Goal: Task Accomplishment & Management: Use online tool/utility

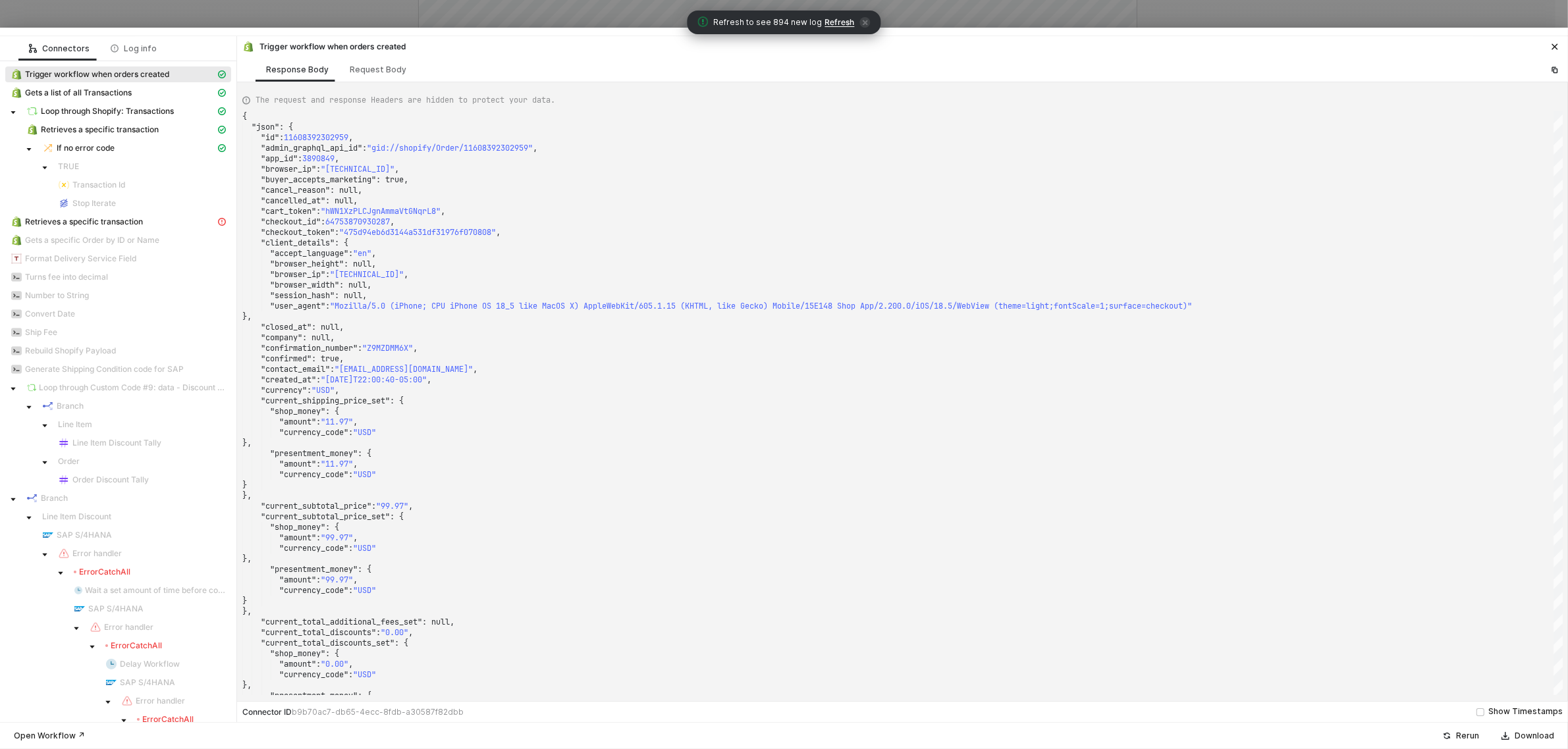
scroll to position [181, 0]
click at [1556, 41] on button "button" at bounding box center [1554, 47] width 16 height 16
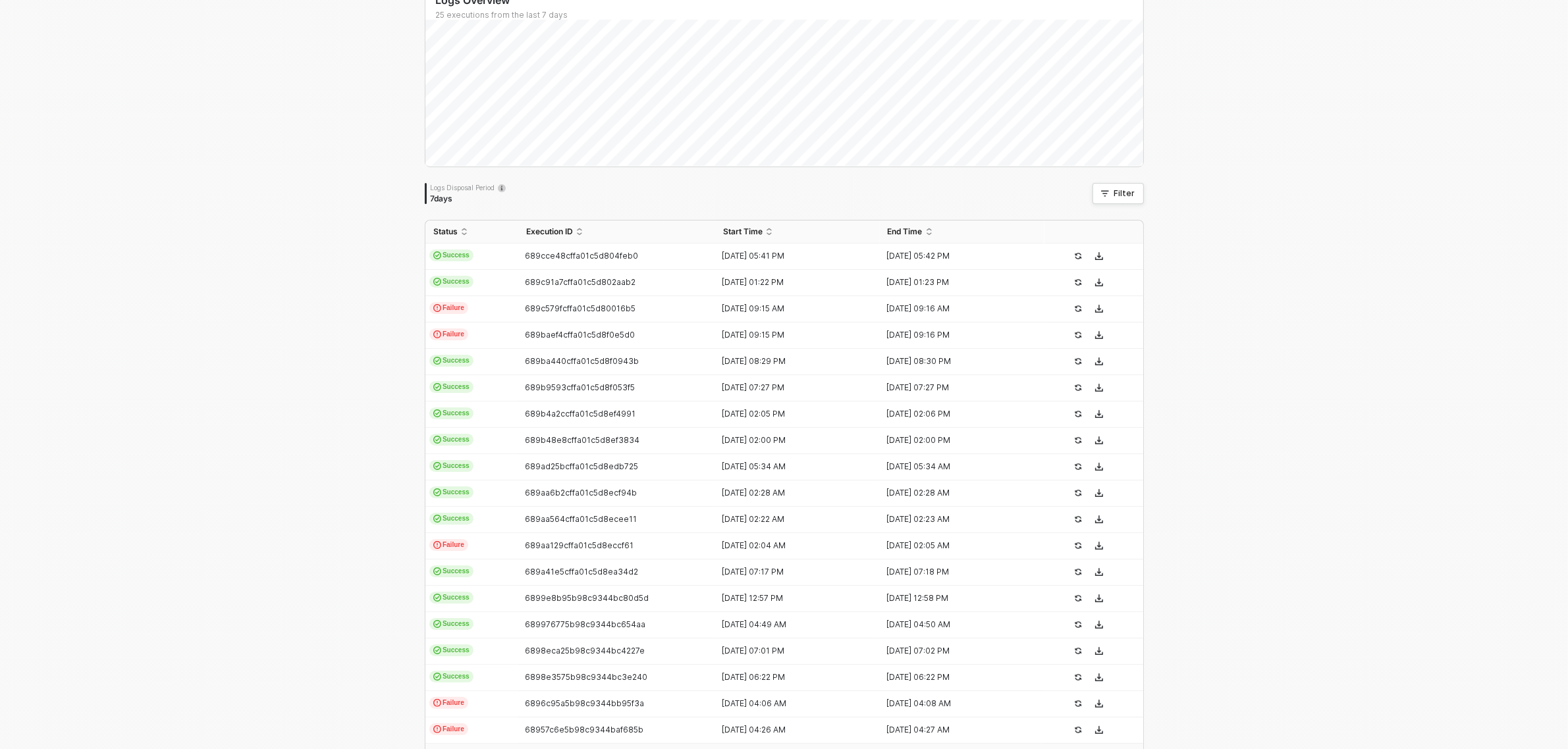
scroll to position [0, 0]
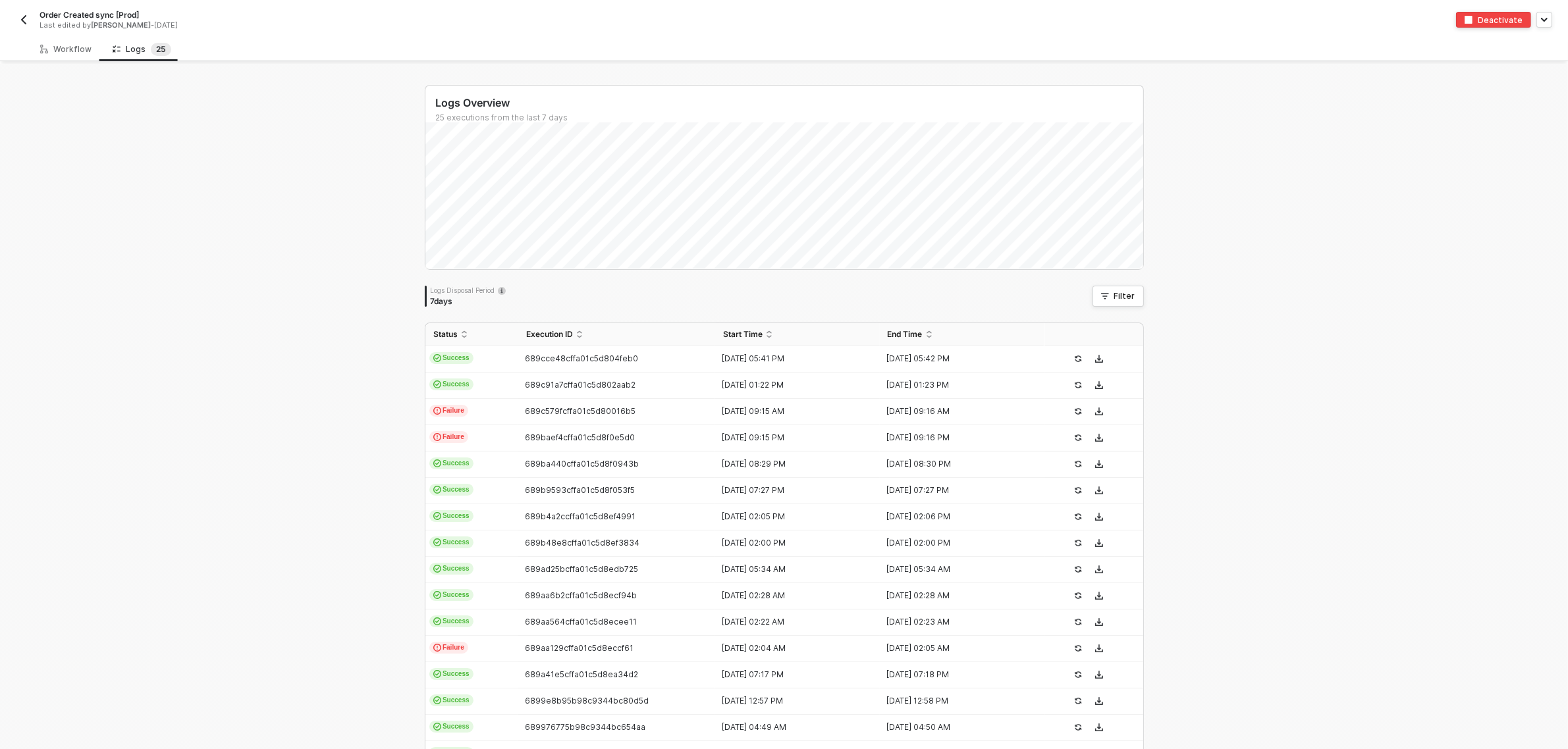
click at [17, 20] on button "button" at bounding box center [23, 20] width 16 height 16
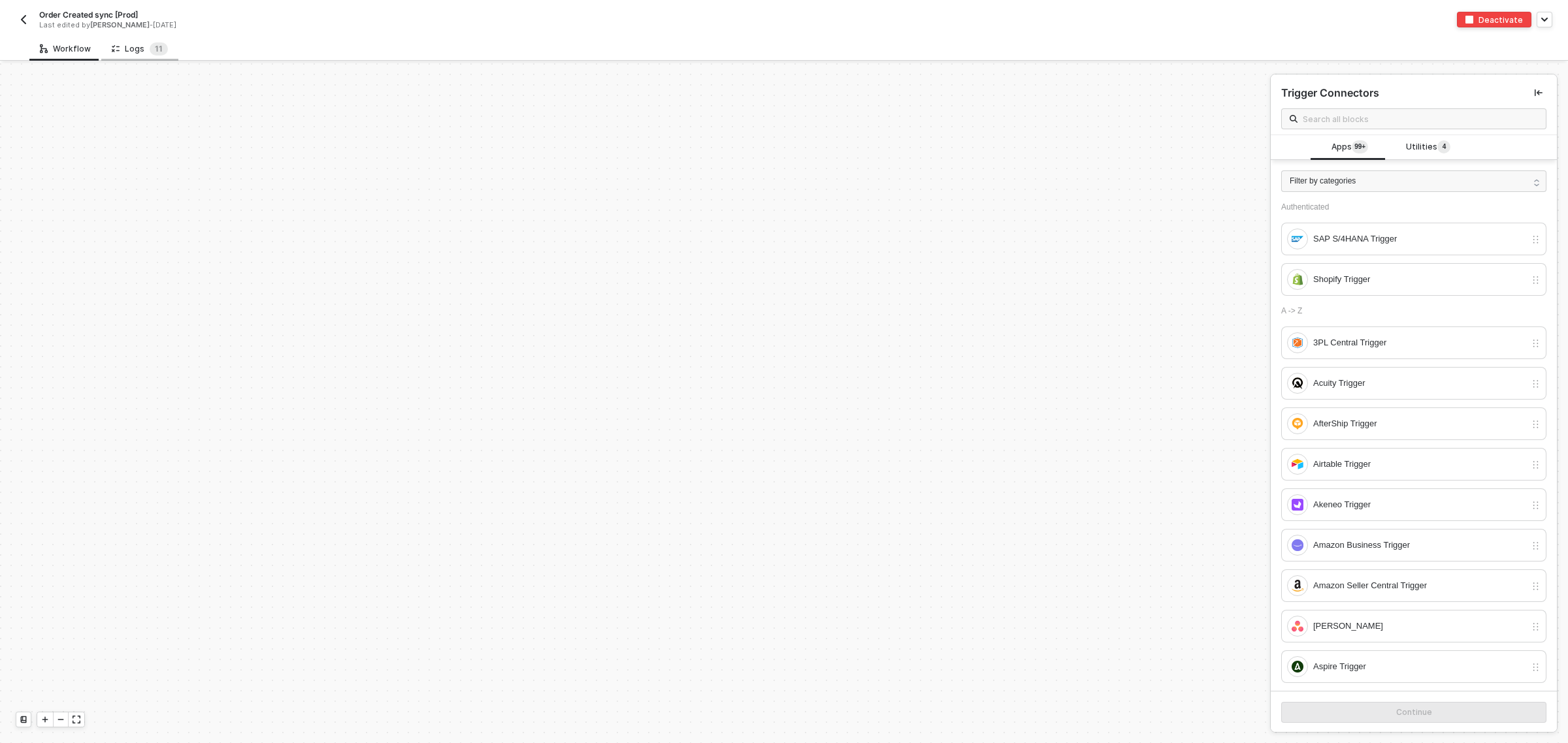
scroll to position [4477, 0]
click at [138, 34] on div "Order Created sync [Prod] Last edited by Blake Mitchell - 12 days ago Deactivate" at bounding box center [784, 18] width 1537 height 37
click at [138, 49] on div "Logs 1 1" at bounding box center [140, 49] width 57 height 13
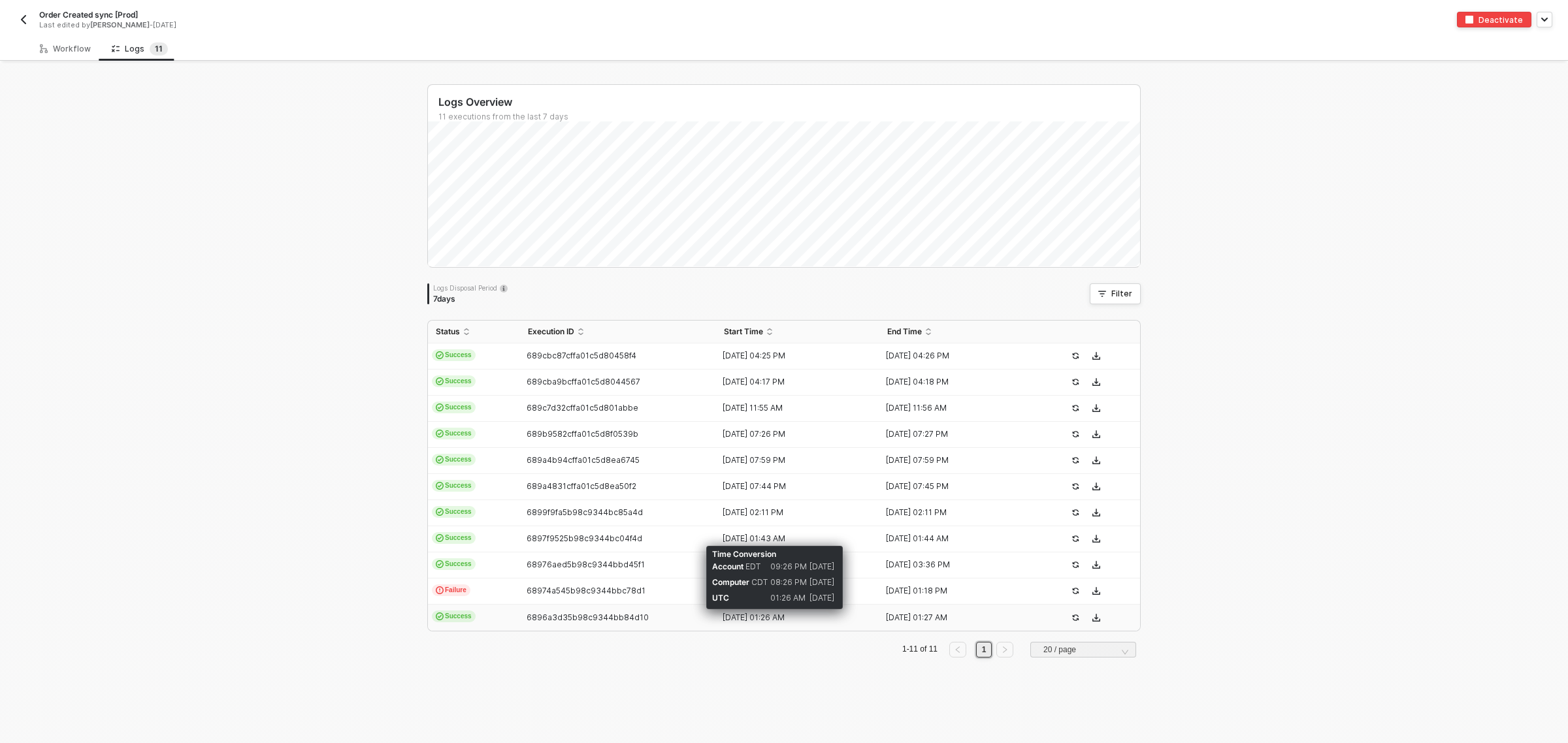
click at [777, 616] on div "09 Aug 2025 01:26 AM" at bounding box center [793, 617] width 153 height 11
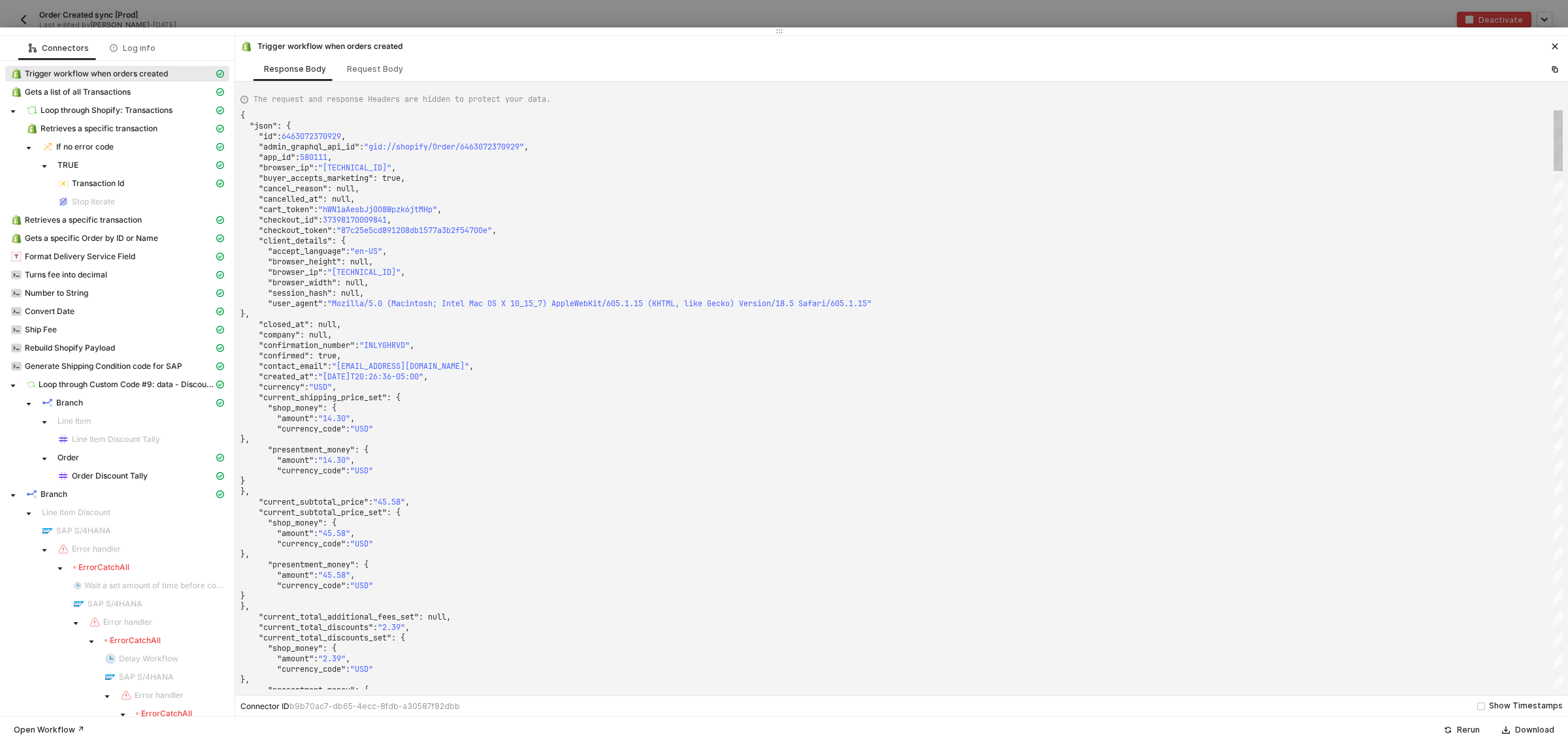
drag, startPoint x: 574, startPoint y: 354, endPoint x: 556, endPoint y: 21, distance: 333.5
click at [556, 21] on div "Connectors Log info Trigger workflow when orders created Gets a list of all Tra…" at bounding box center [784, 372] width 1568 height 743
type textarea ""checkout_id": 37398170009841, "checkout_token": "87c25e5cd891208db1577a3b2f547…"
click at [861, 273] on div ""browser_ip" : "8.42.226.2" ," at bounding box center [902, 272] width 1323 height 11
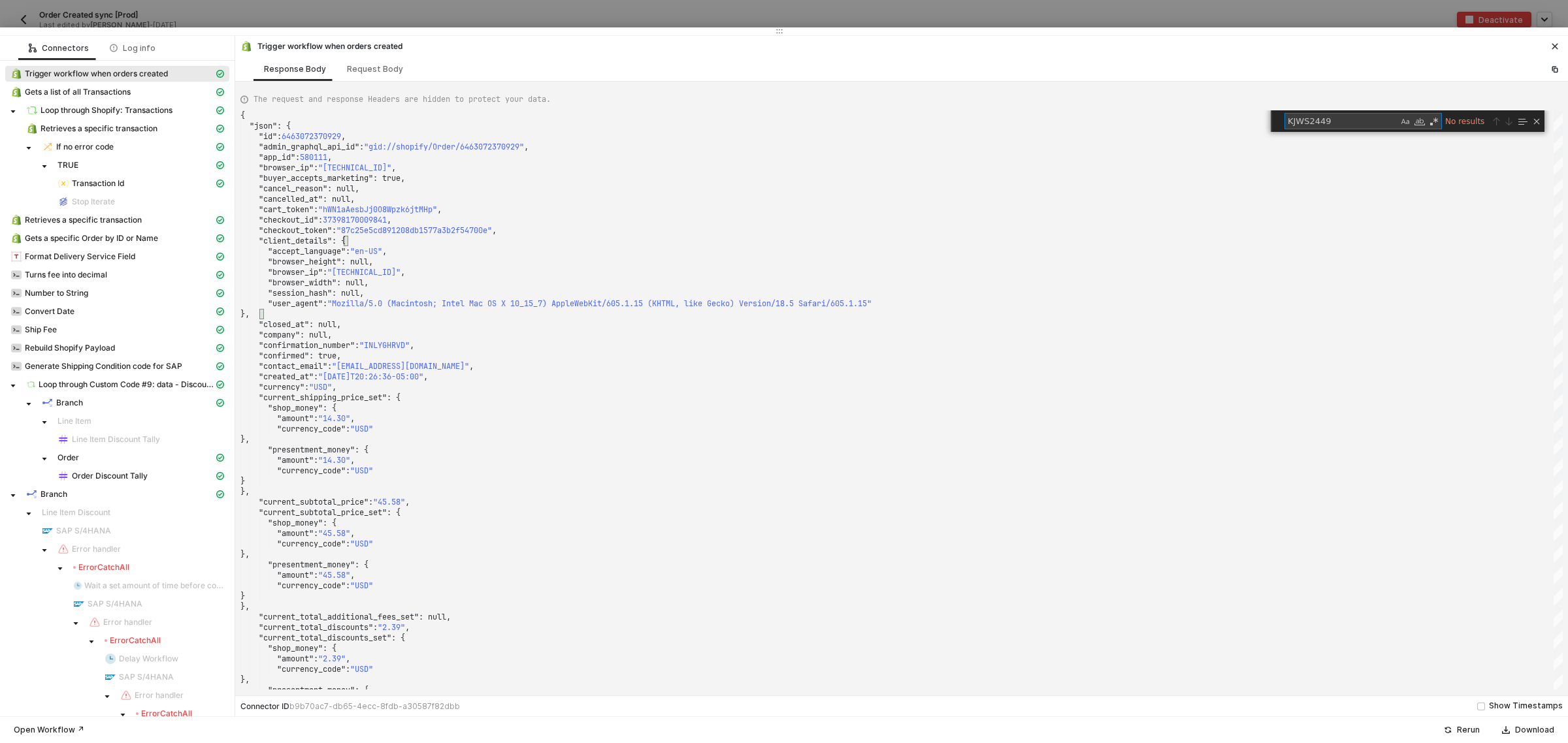
type textarea "KJWS2449"
click at [1557, 52] on button "button" at bounding box center [1555, 47] width 16 height 16
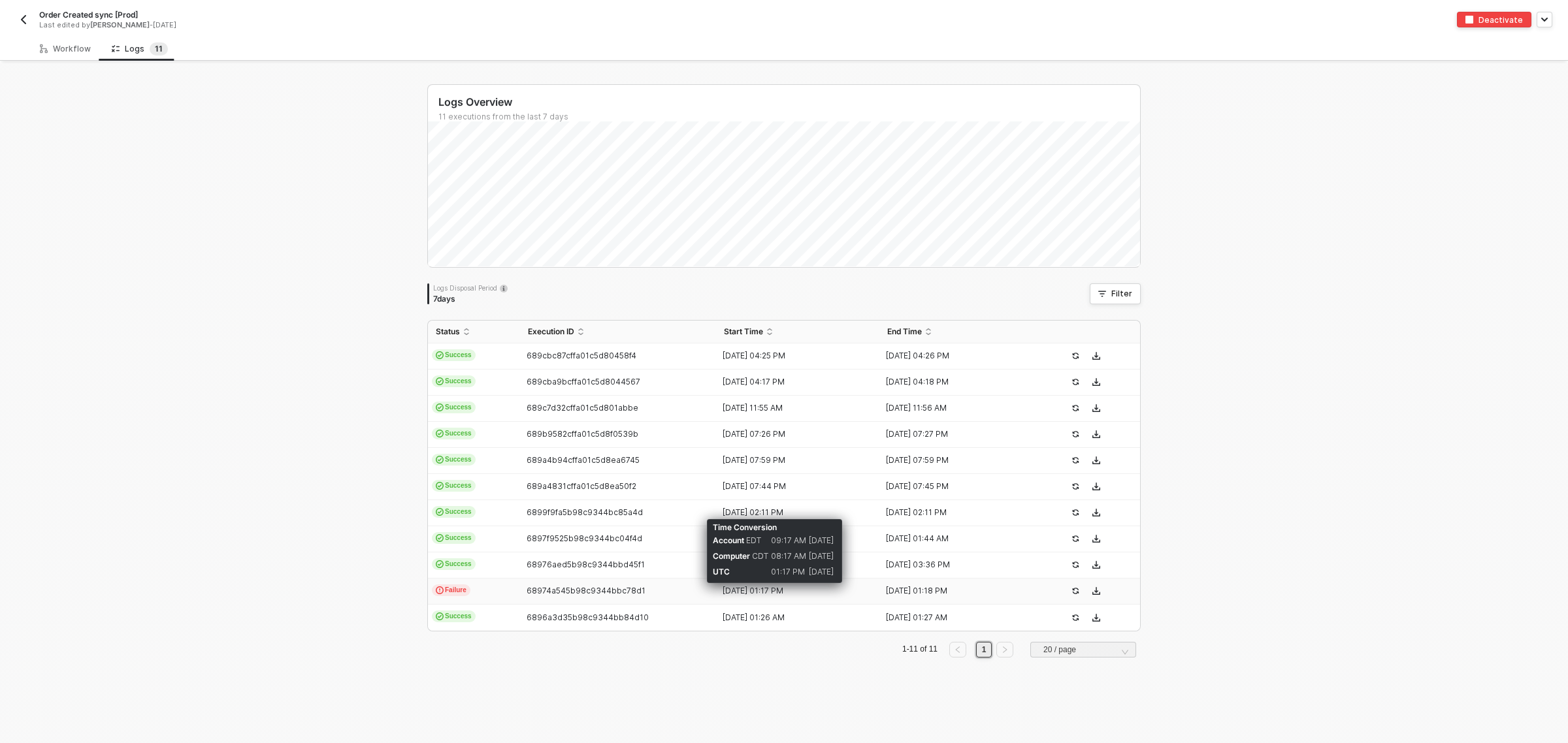
click at [762, 590] on div "09 Aug 2025 01:17 PM" at bounding box center [793, 591] width 153 height 11
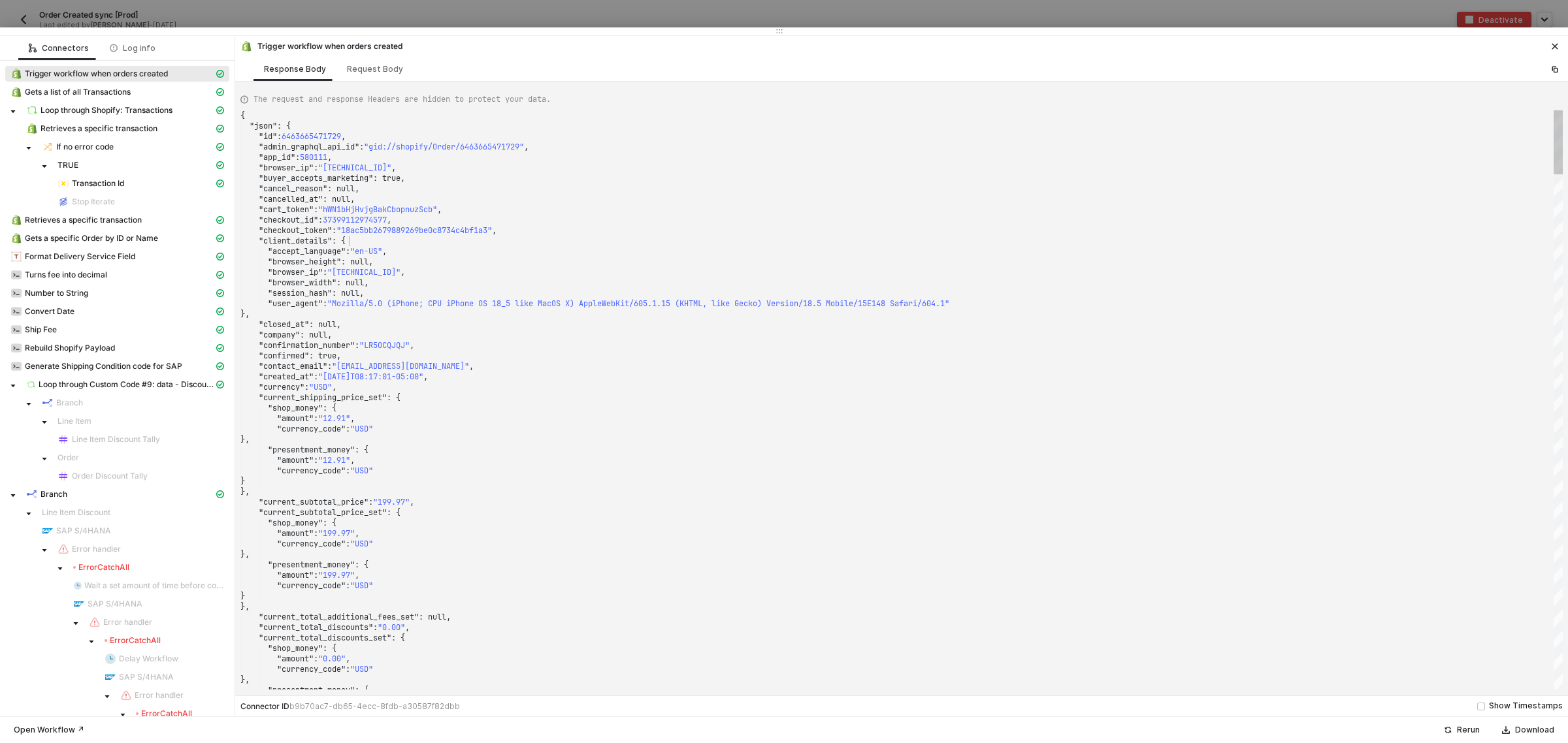
click at [690, 246] on div ""client_details" : {" at bounding box center [902, 241] width 1323 height 11
type textarea ""name": "KJWS2449", "note": null, "note_attributes": [], "number": 1449, "order…"
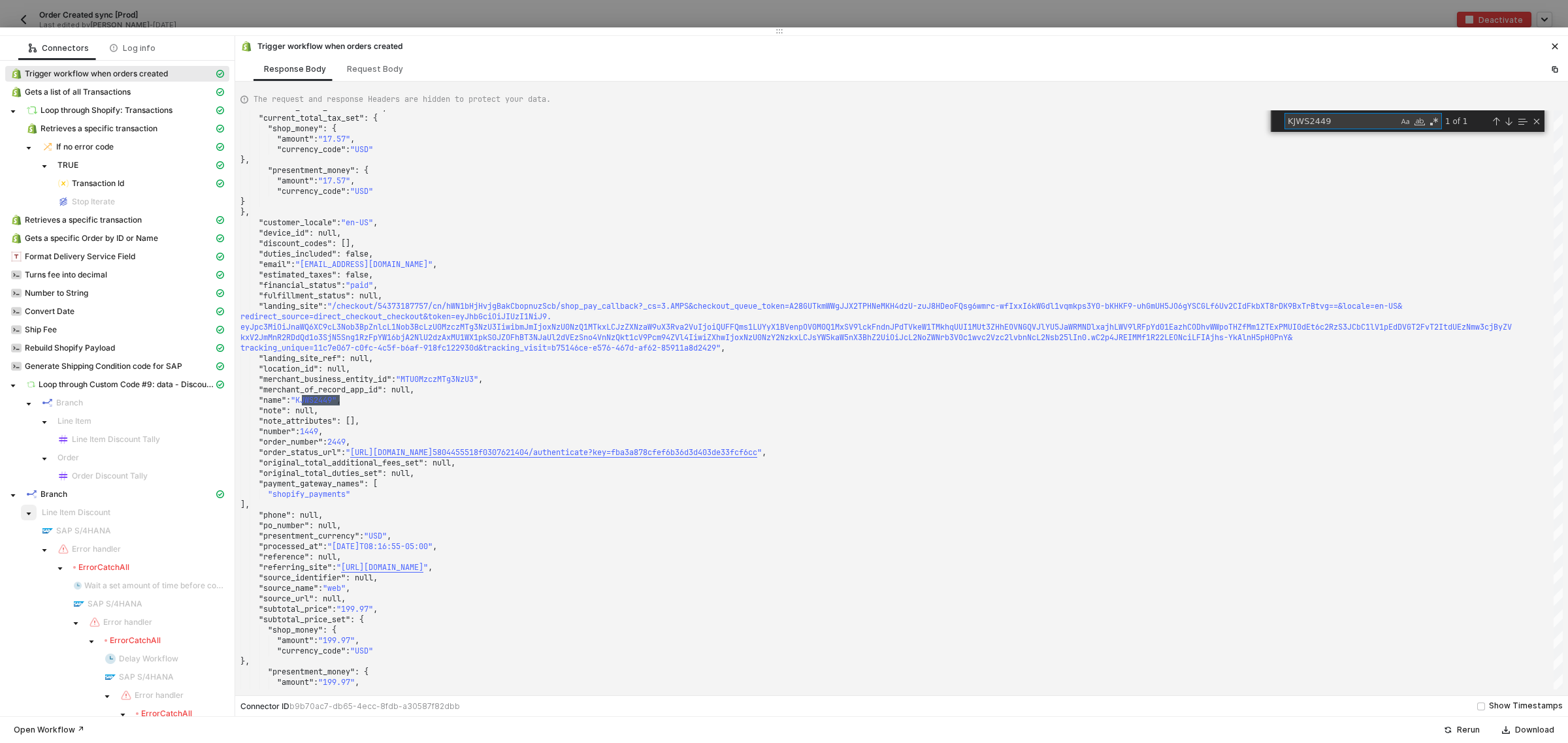
type textarea "KJWS2449"
click at [24, 517] on span at bounding box center [29, 513] width 16 height 16
click at [30, 530] on icon "caret-down" at bounding box center [28, 532] width 6 height 6
click at [109, 572] on span "SAP S/4HANA" at bounding box center [84, 567] width 55 height 11
type textarea "{ "message": "{\"code\":\"CX_SD_SLS_INTEGRATION\",\"message\":{\"lang\":\"en\",…"
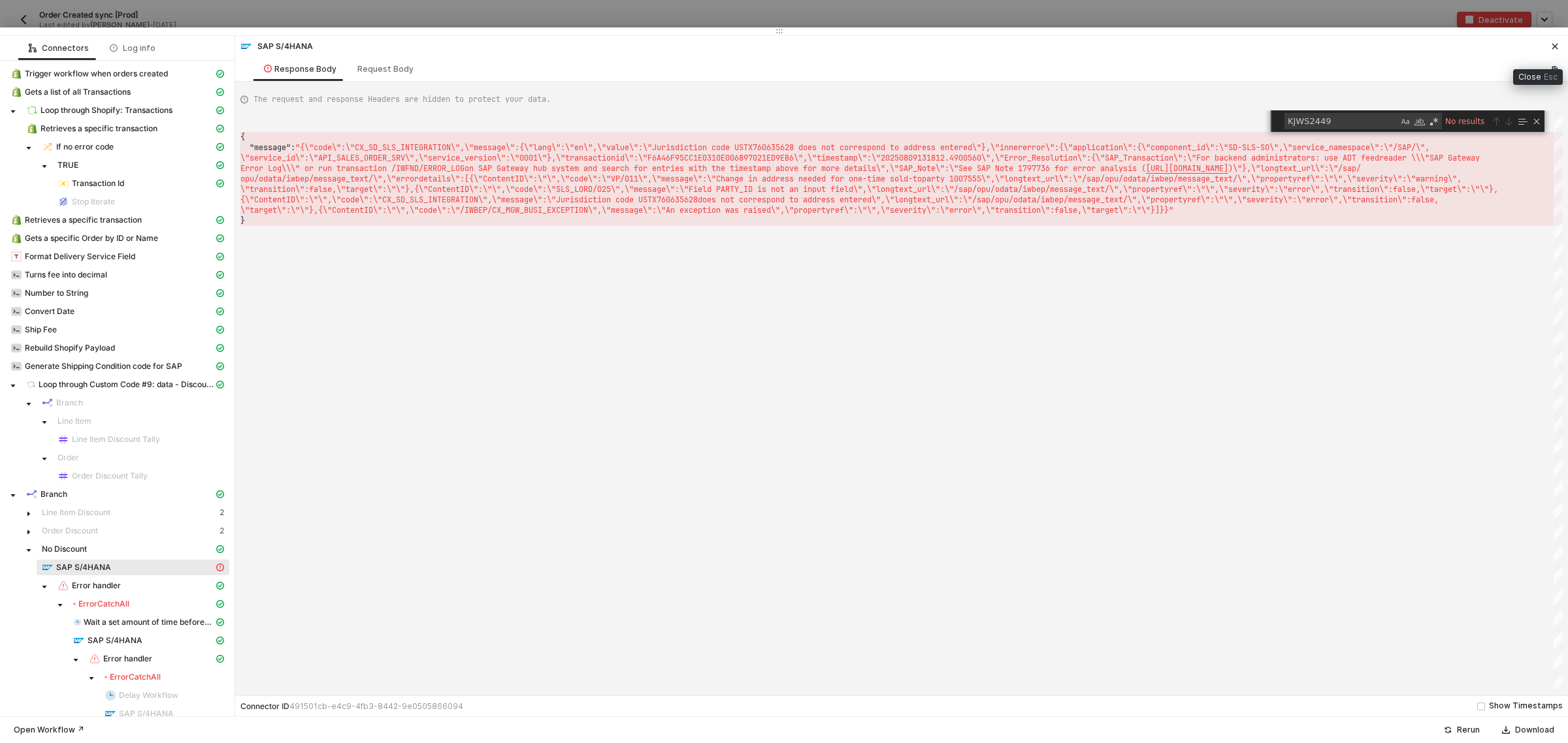
click at [1555, 42] on icon "icon-close" at bounding box center [1555, 46] width 8 height 8
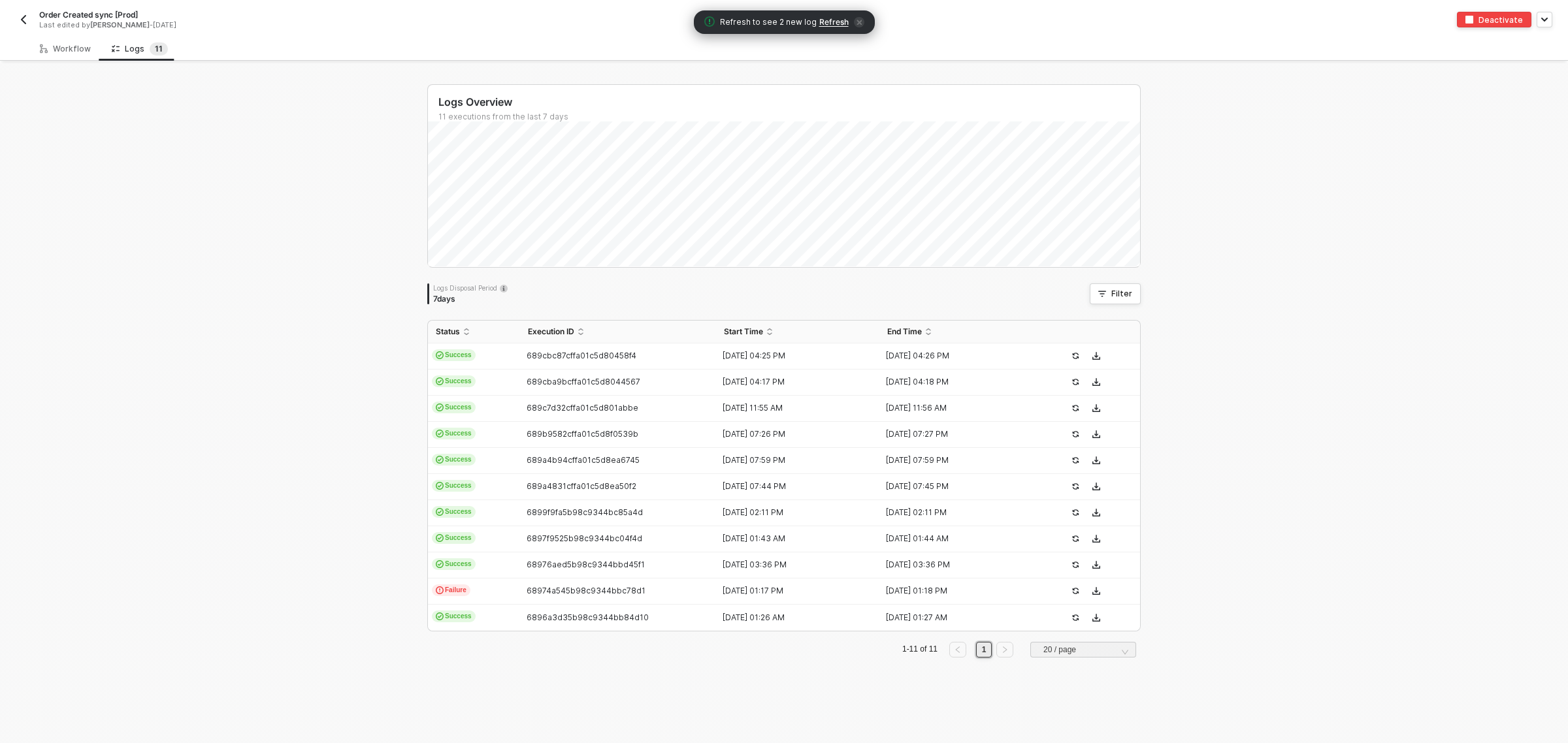
click at [30, 24] on button "button" at bounding box center [23, 20] width 16 height 16
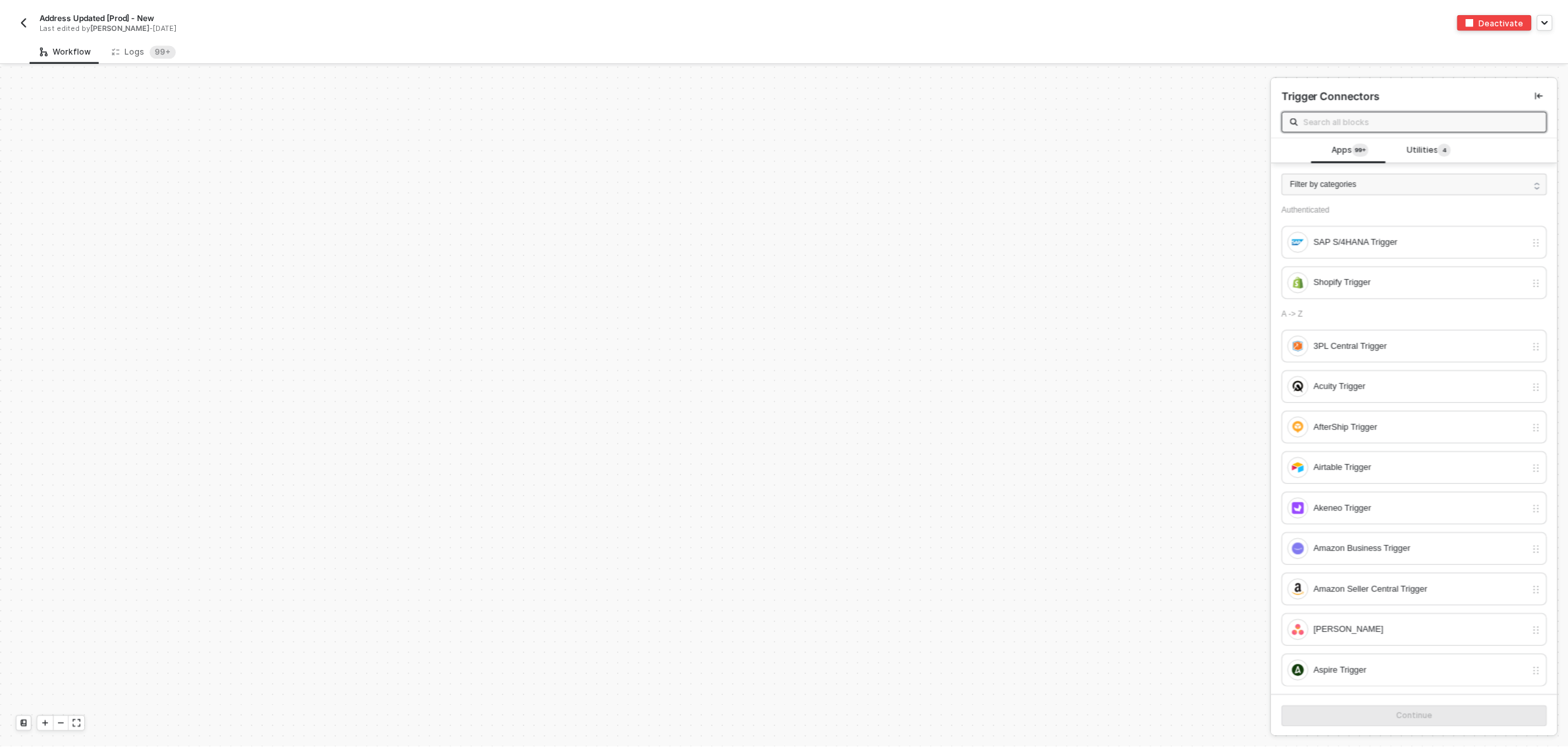
scroll to position [4777, 0]
click at [122, 48] on div "Logs 99+" at bounding box center [145, 49] width 65 height 13
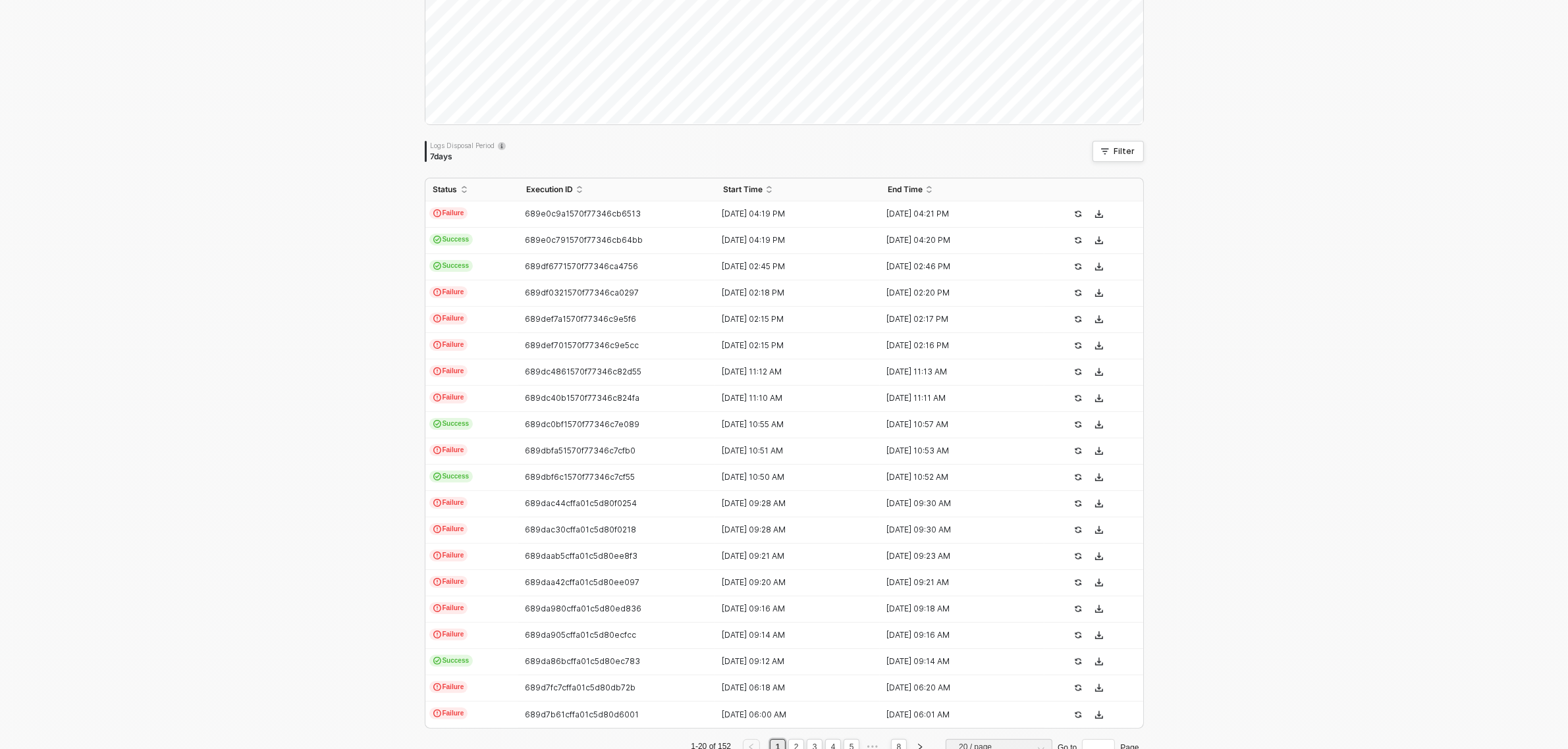
scroll to position [182, 0]
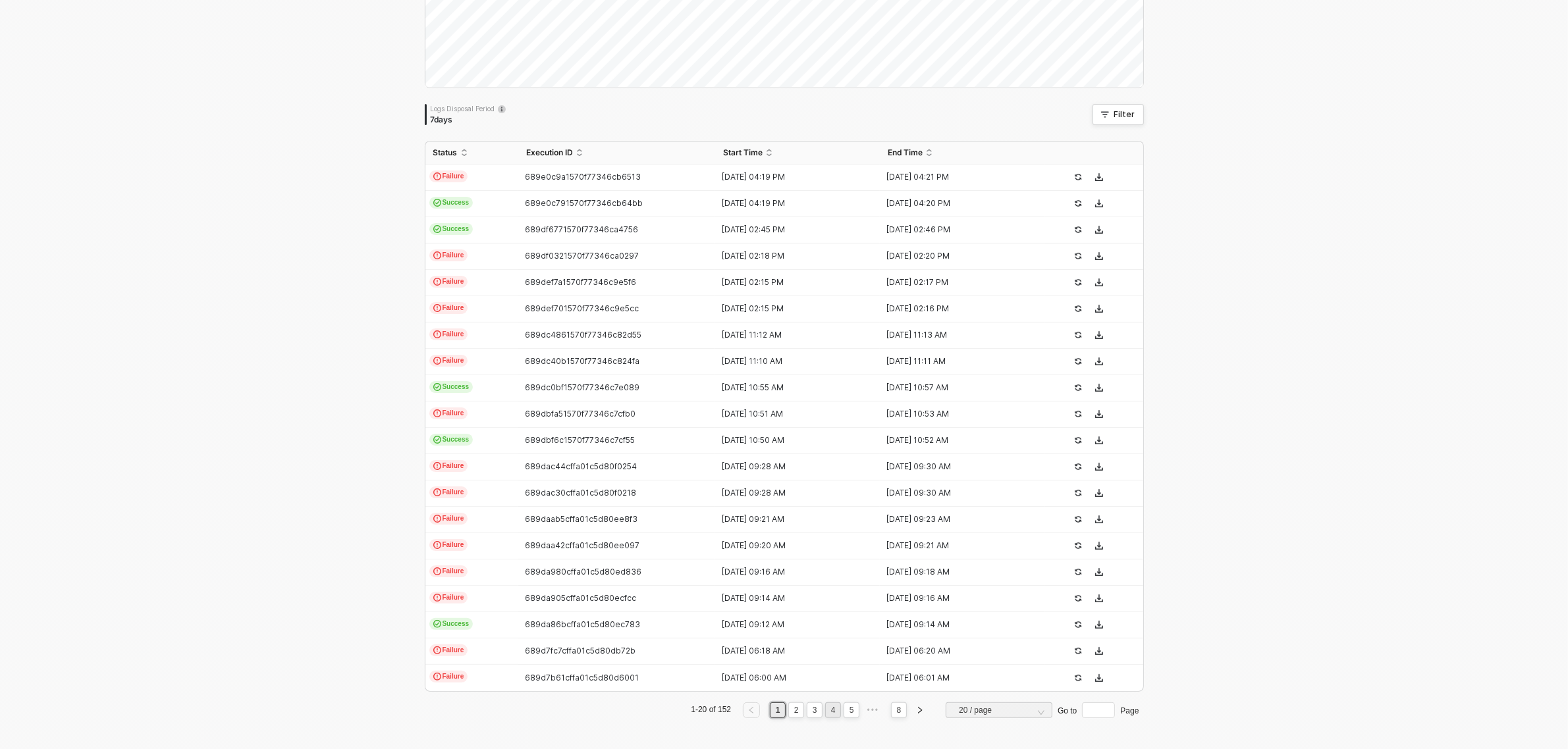
click at [835, 712] on li "4" at bounding box center [833, 711] width 16 height 16
click at [846, 706] on link "6" at bounding box center [852, 711] width 13 height 14
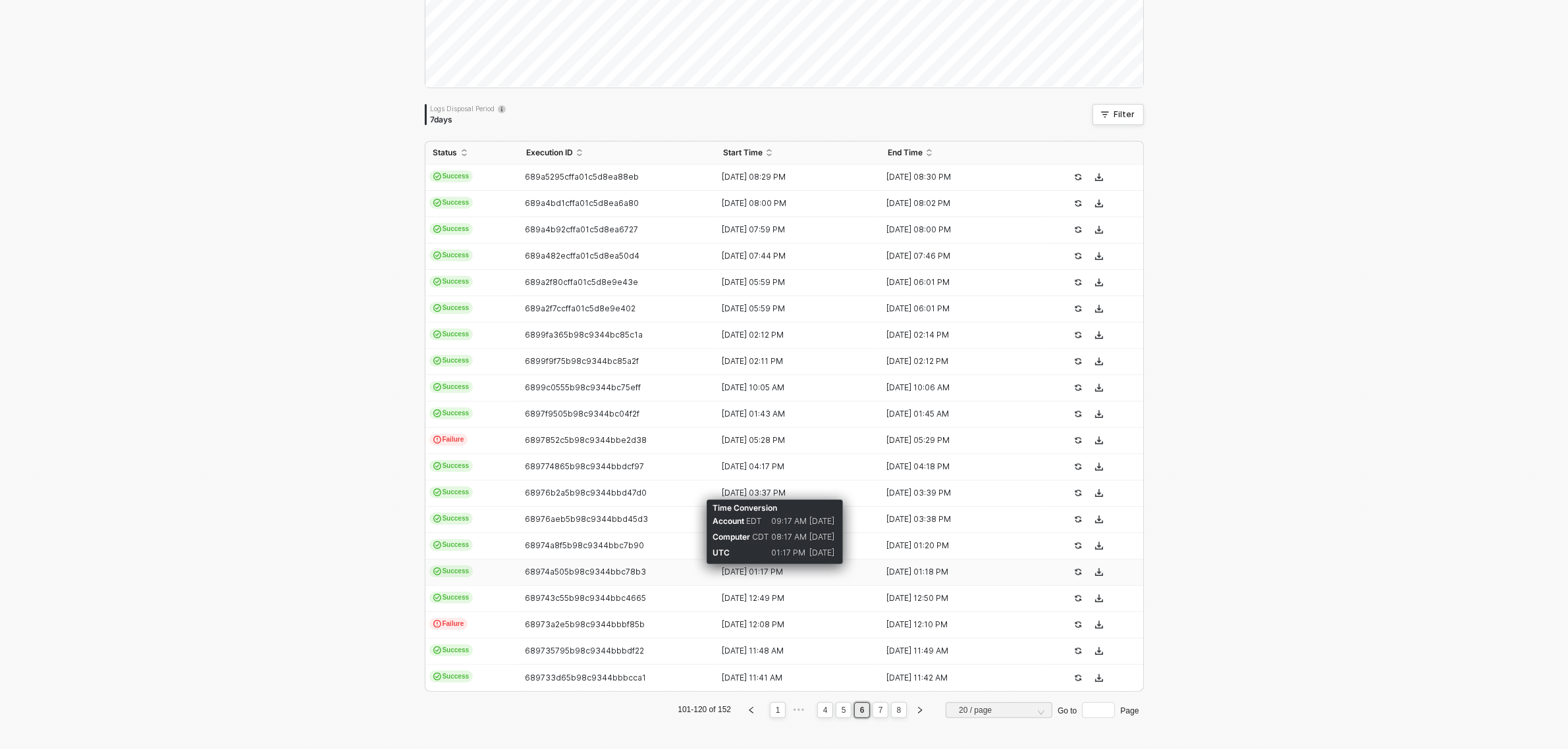
click at [785, 571] on div "09 Aug 2025 01:17 PM" at bounding box center [792, 572] width 154 height 11
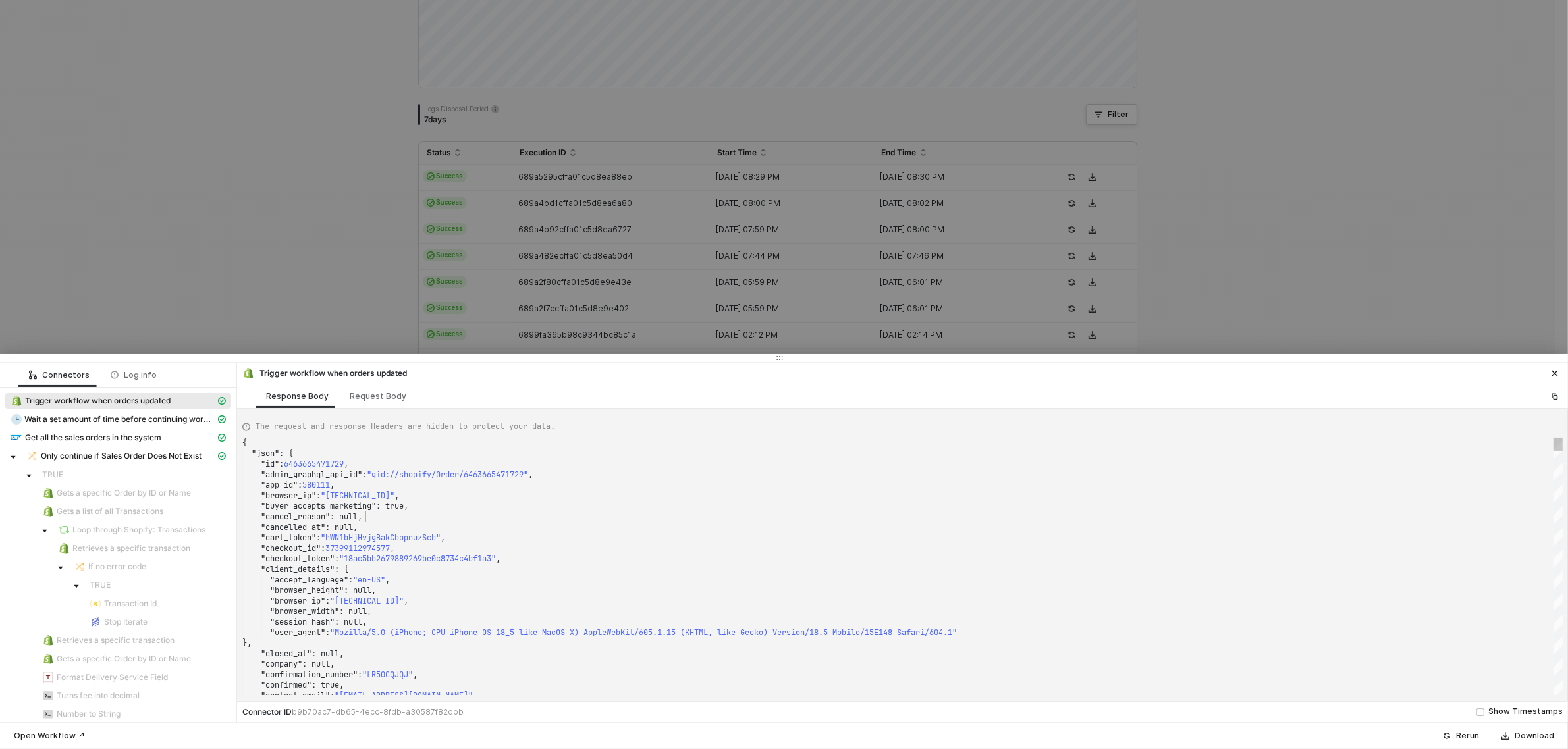
scroll to position [0, 0]
click at [577, 515] on div ""cancel_reason" : null," at bounding box center [902, 517] width 1320 height 11
type textarea ""name": "KJWS2449", "note": null, "note_attributes": [], "number": 1449, "order…"
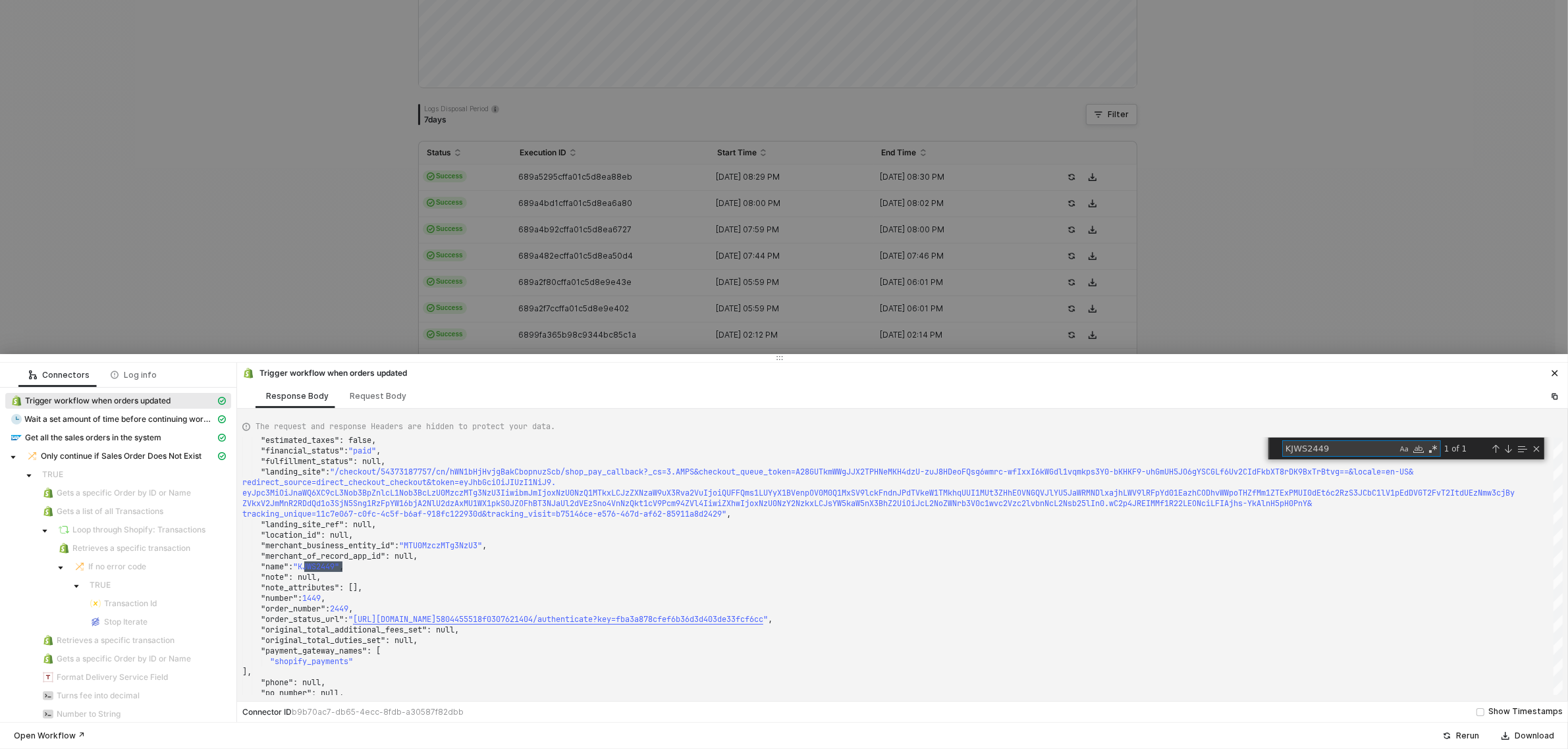
type textarea "KJWS2449"
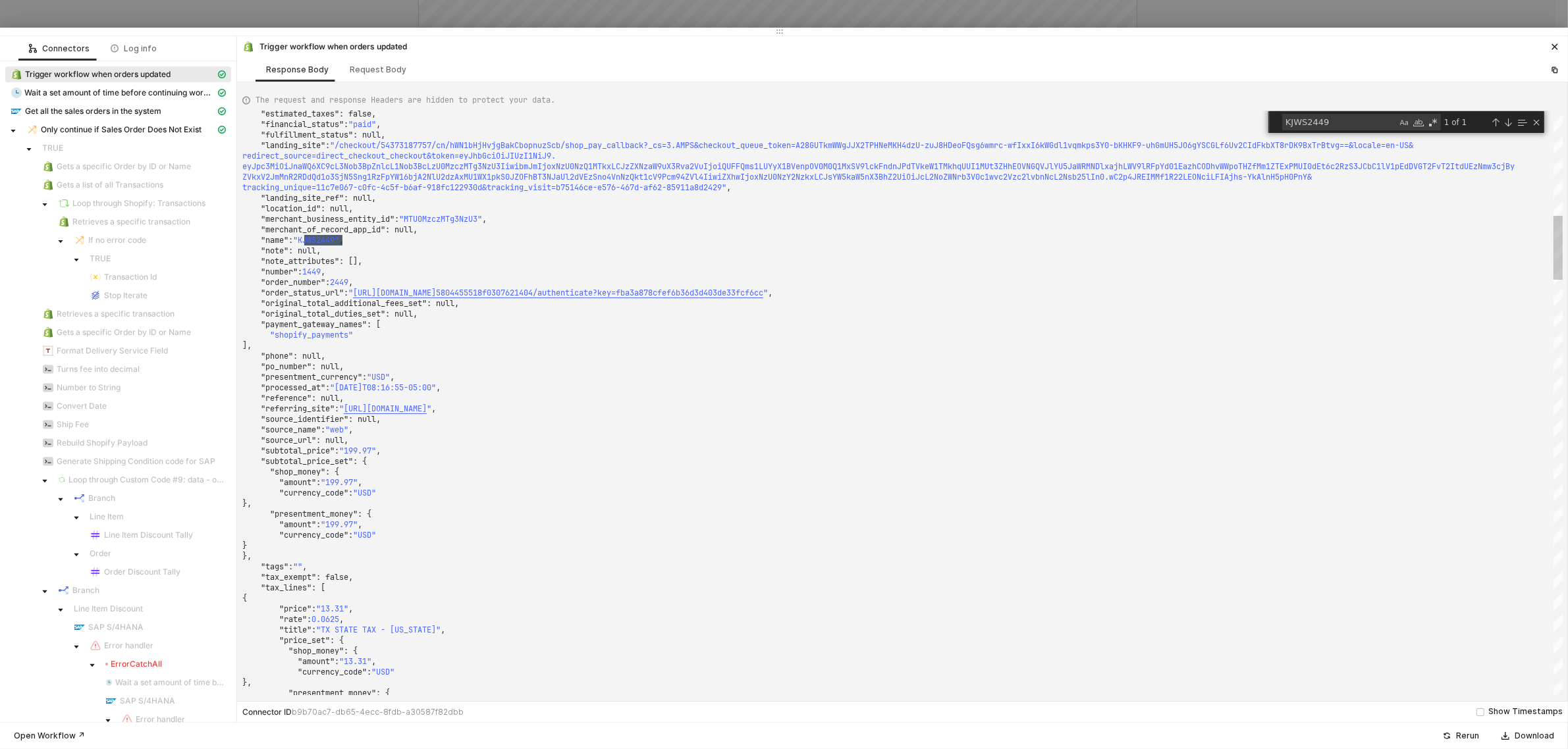
drag, startPoint x: 1515, startPoint y: 357, endPoint x: 1416, endPoint y: 28, distance: 343.6
click at [1418, 28] on div at bounding box center [784, 31] width 1568 height 8
click at [1416, 28] on div at bounding box center [784, 31] width 1568 height 8
click at [1554, 50] on icon "icon-close" at bounding box center [1554, 46] width 8 height 8
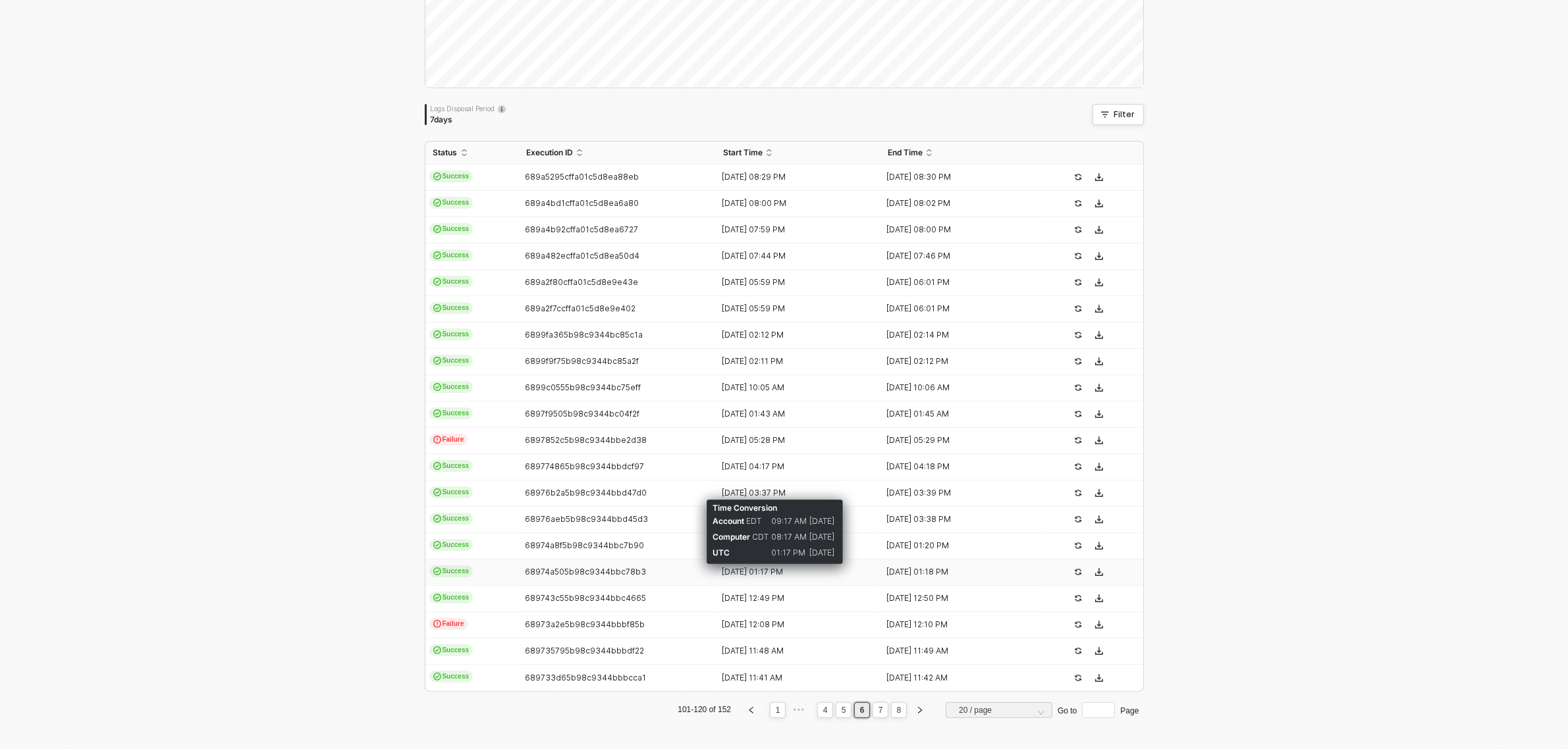
click at [770, 573] on div "09 Aug 2025 01:17 PM" at bounding box center [792, 572] width 154 height 11
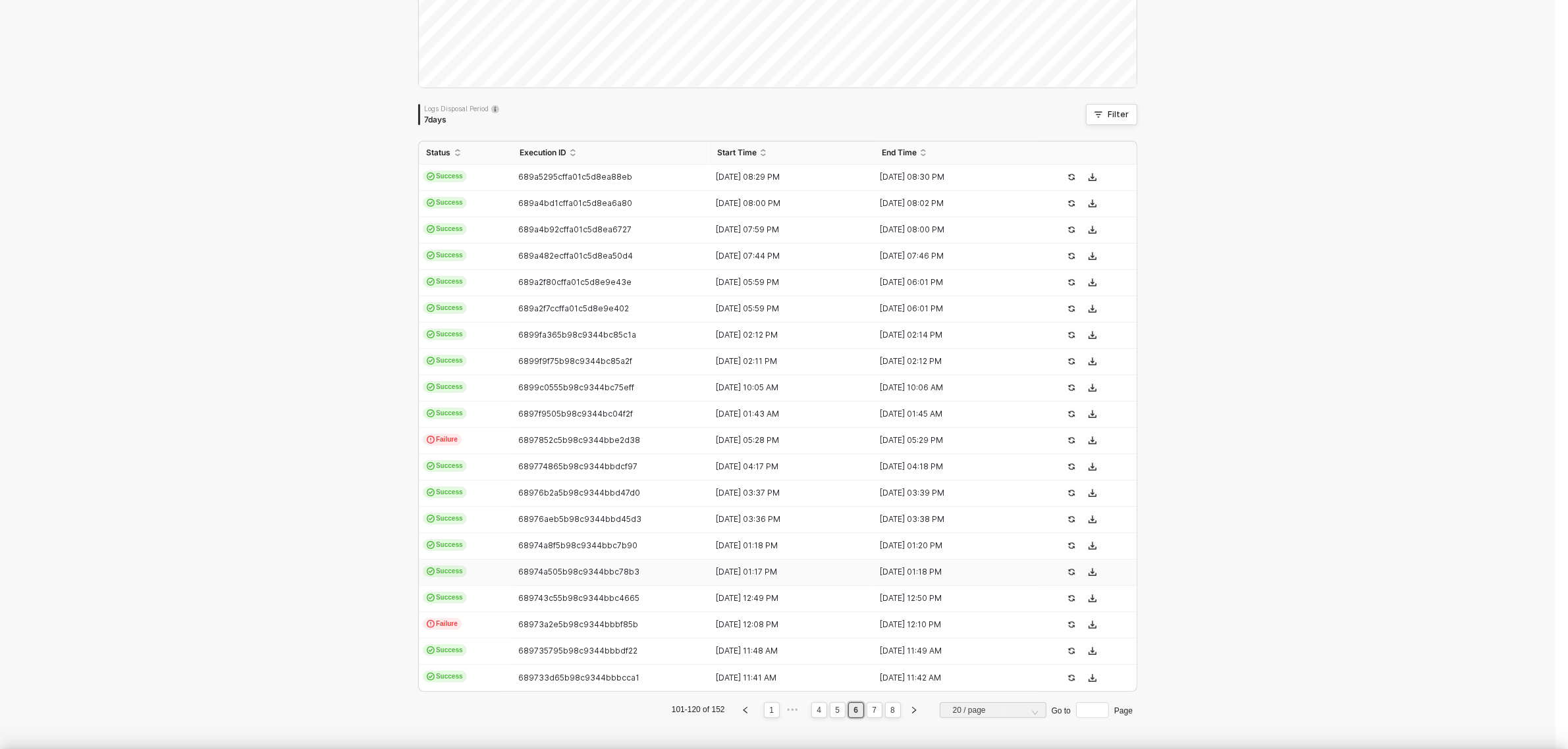
type textarea "{ "json": { "id": 6463665471729, "admin_graphql_api_id": "gid://shopify/Order/6…"
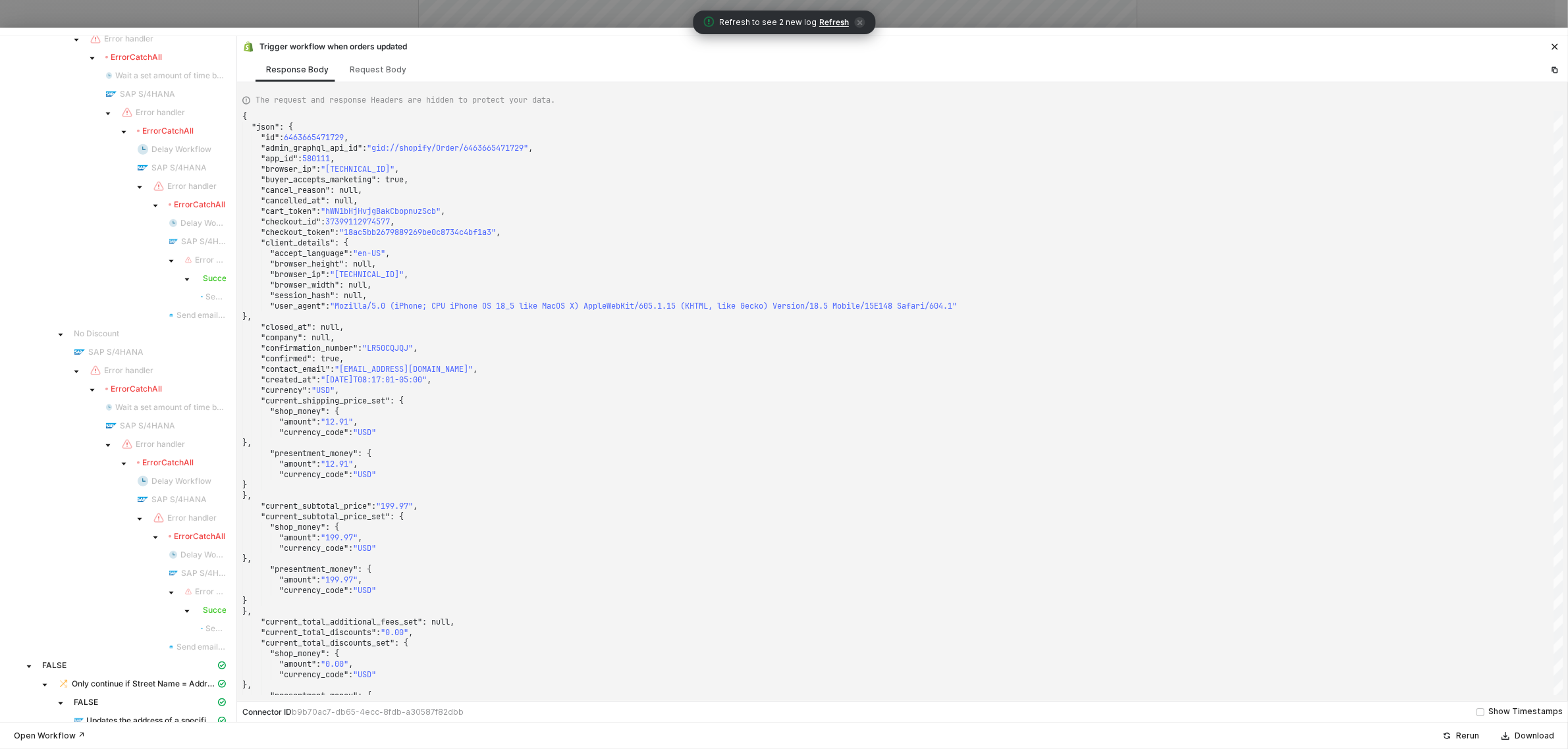
scroll to position [952, 0]
click at [1557, 48] on icon "icon-close" at bounding box center [1554, 46] width 8 height 8
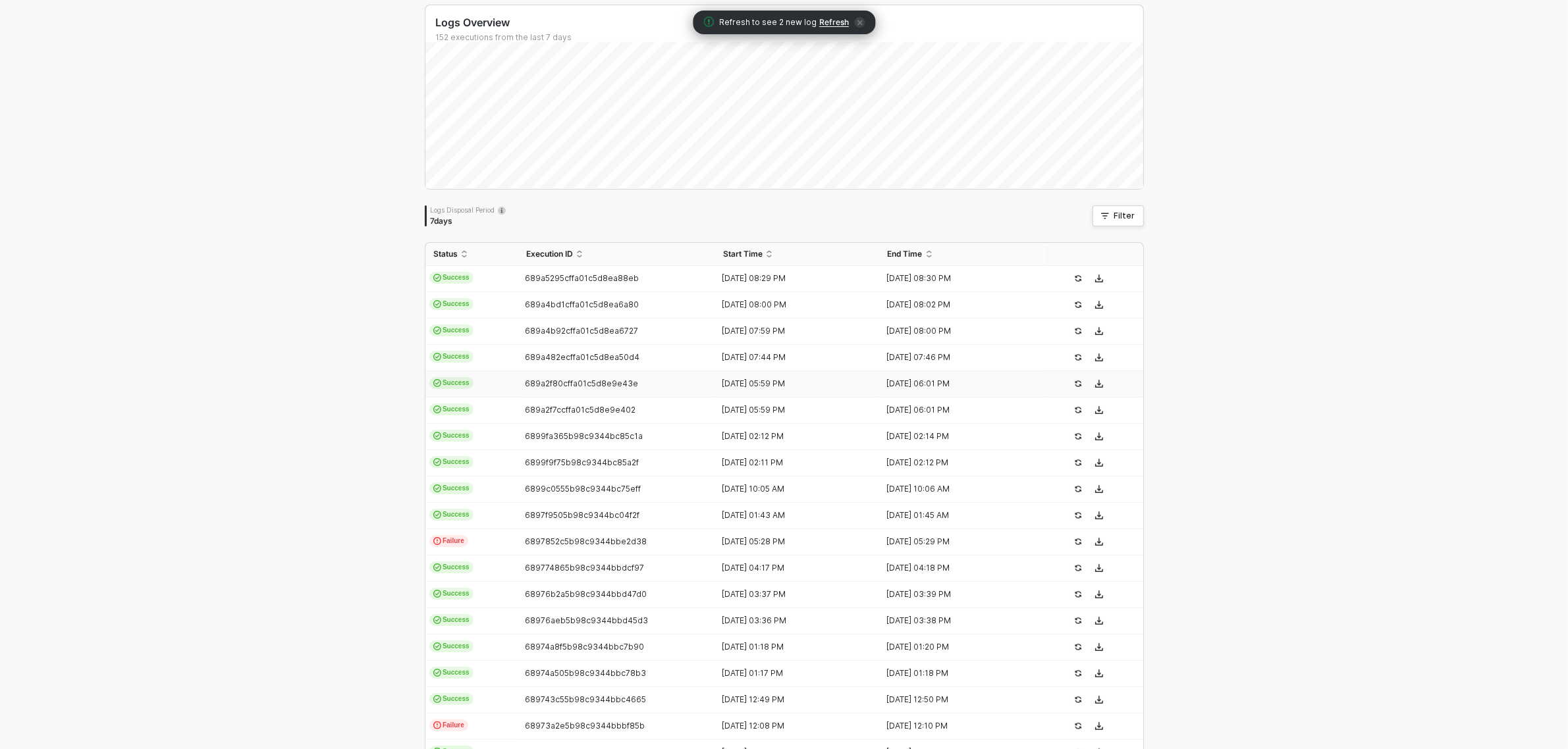
scroll to position [0, 0]
